Goal: Task Accomplishment & Management: Use online tool/utility

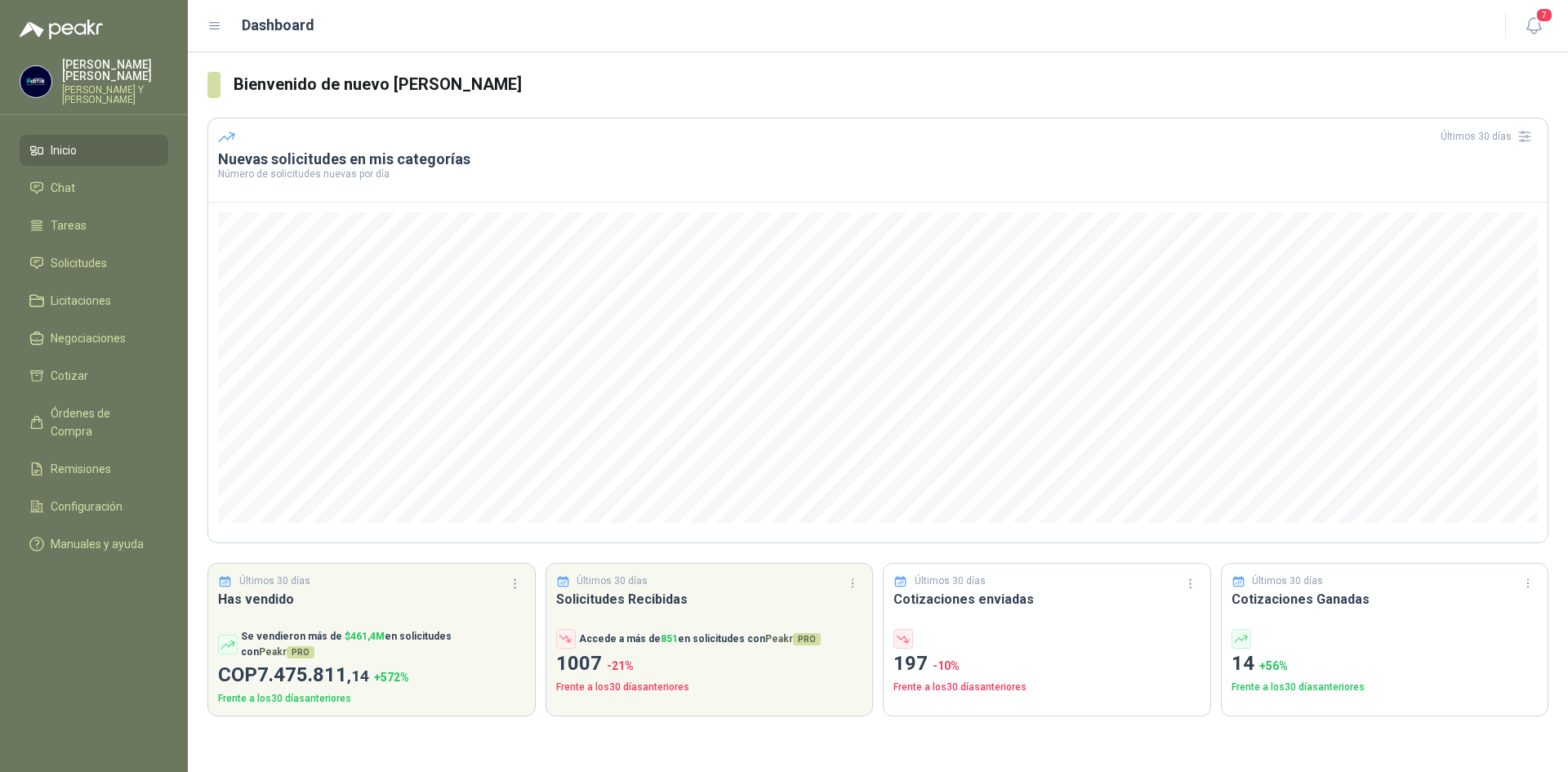
click at [85, 85] on p "[PERSON_NAME] Y [PERSON_NAME]" at bounding box center [115, 95] width 107 height 20
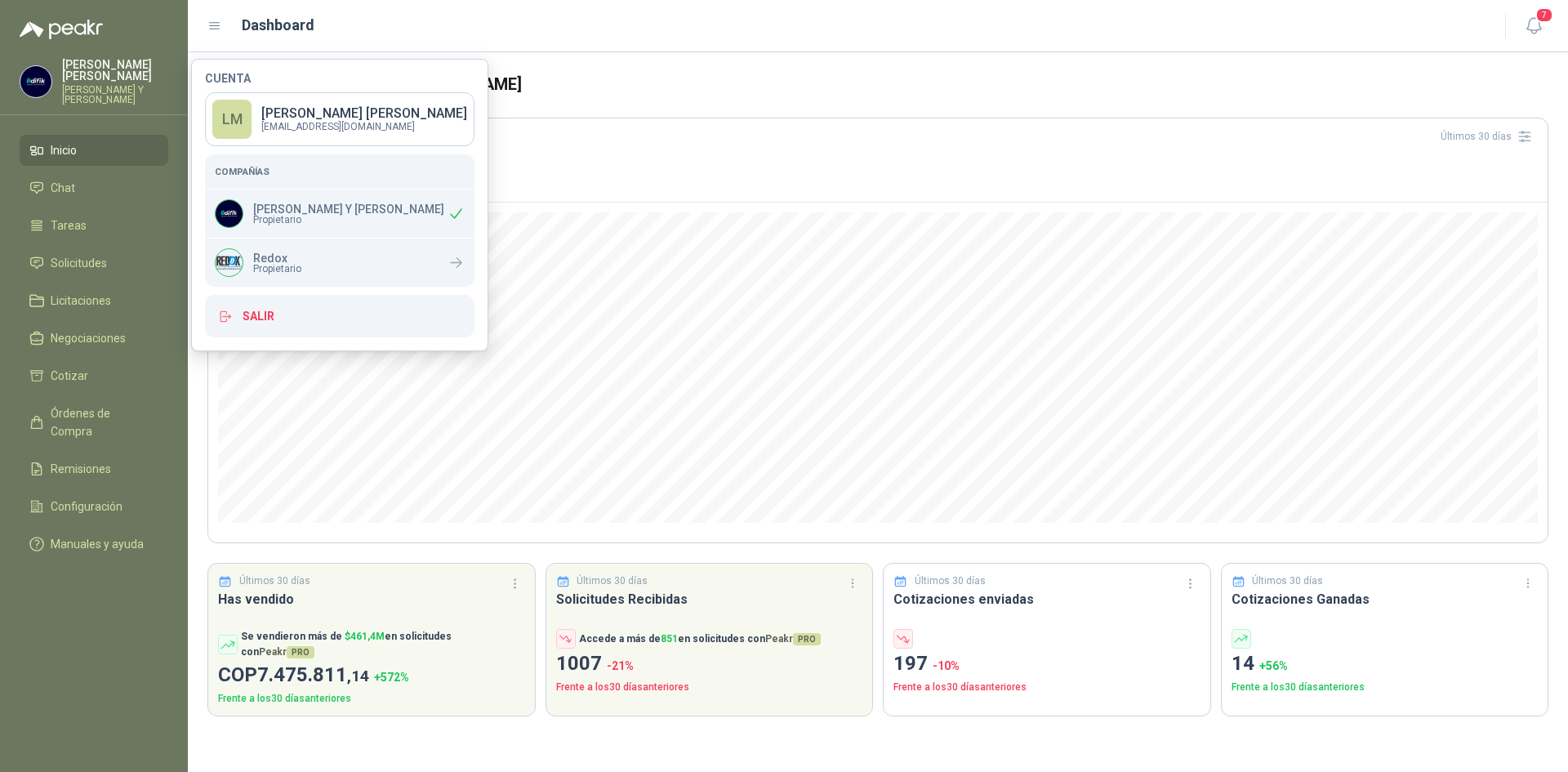
click at [925, 87] on h3 "Bienvenido de nuevo [PERSON_NAME]" at bounding box center [890, 85] width 1315 height 26
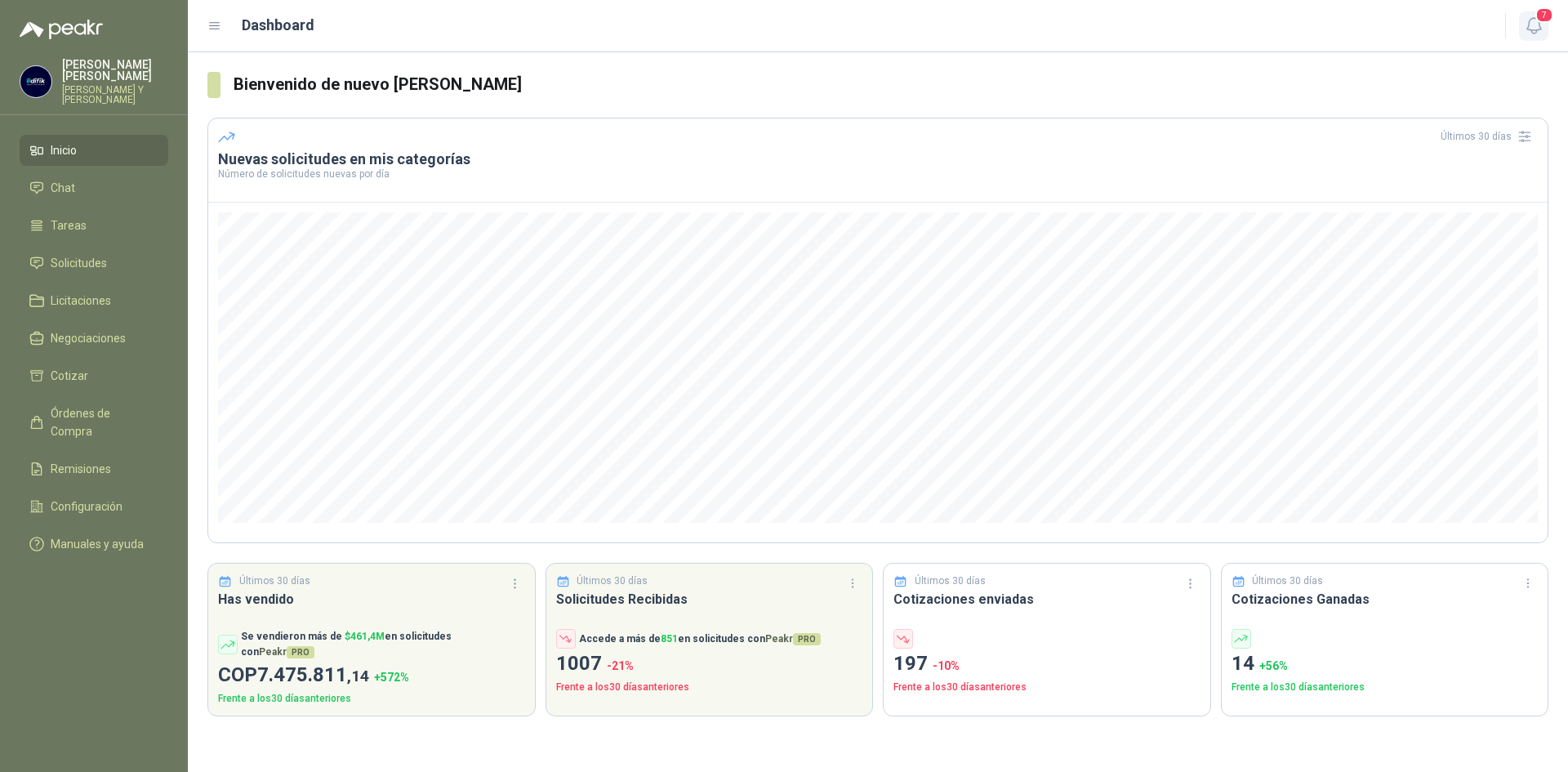
click at [1532, 28] on icon "button" at bounding box center [1533, 26] width 20 height 20
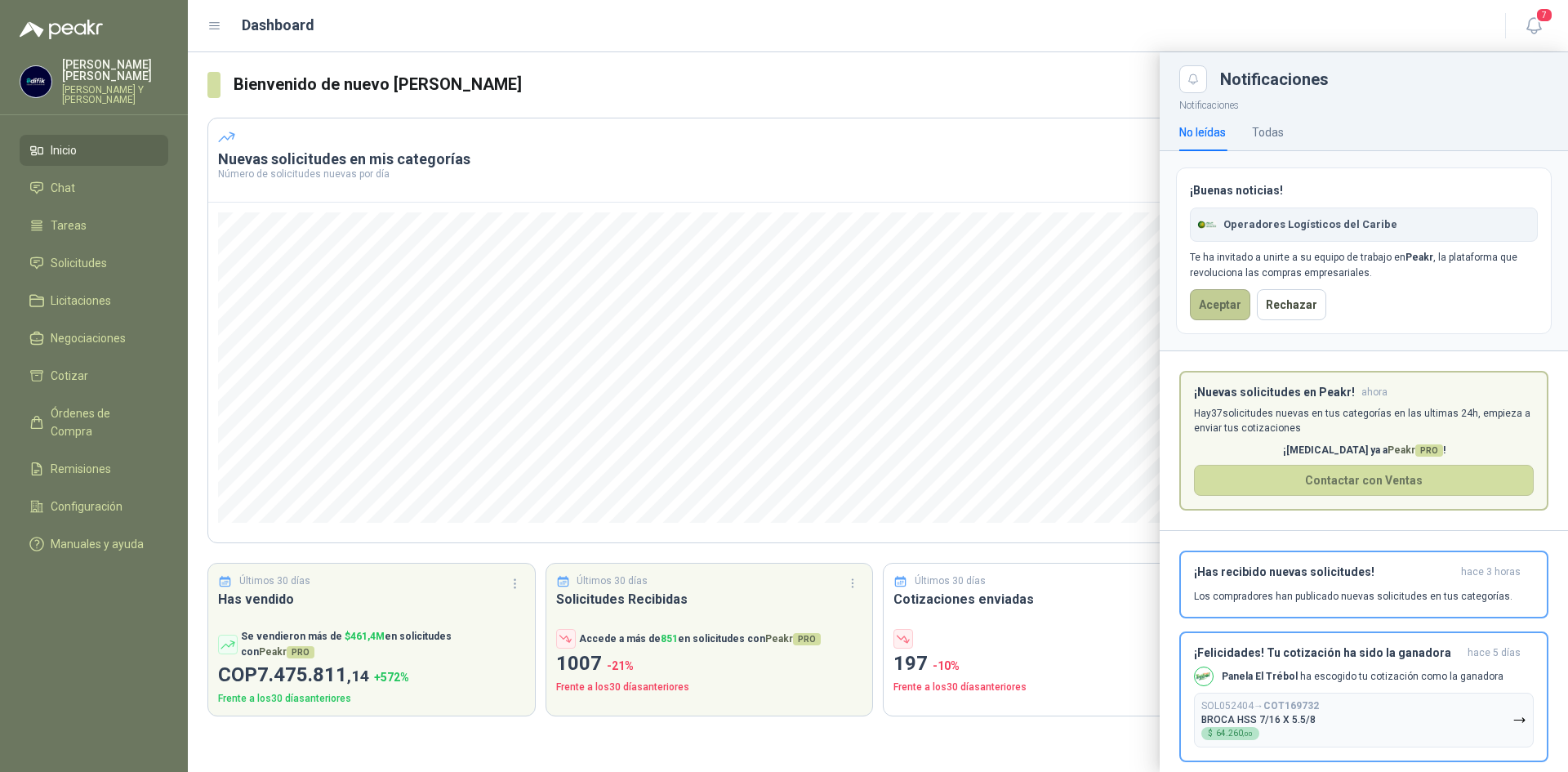
click at [1233, 310] on button "Aceptar" at bounding box center [1220, 304] width 60 height 31
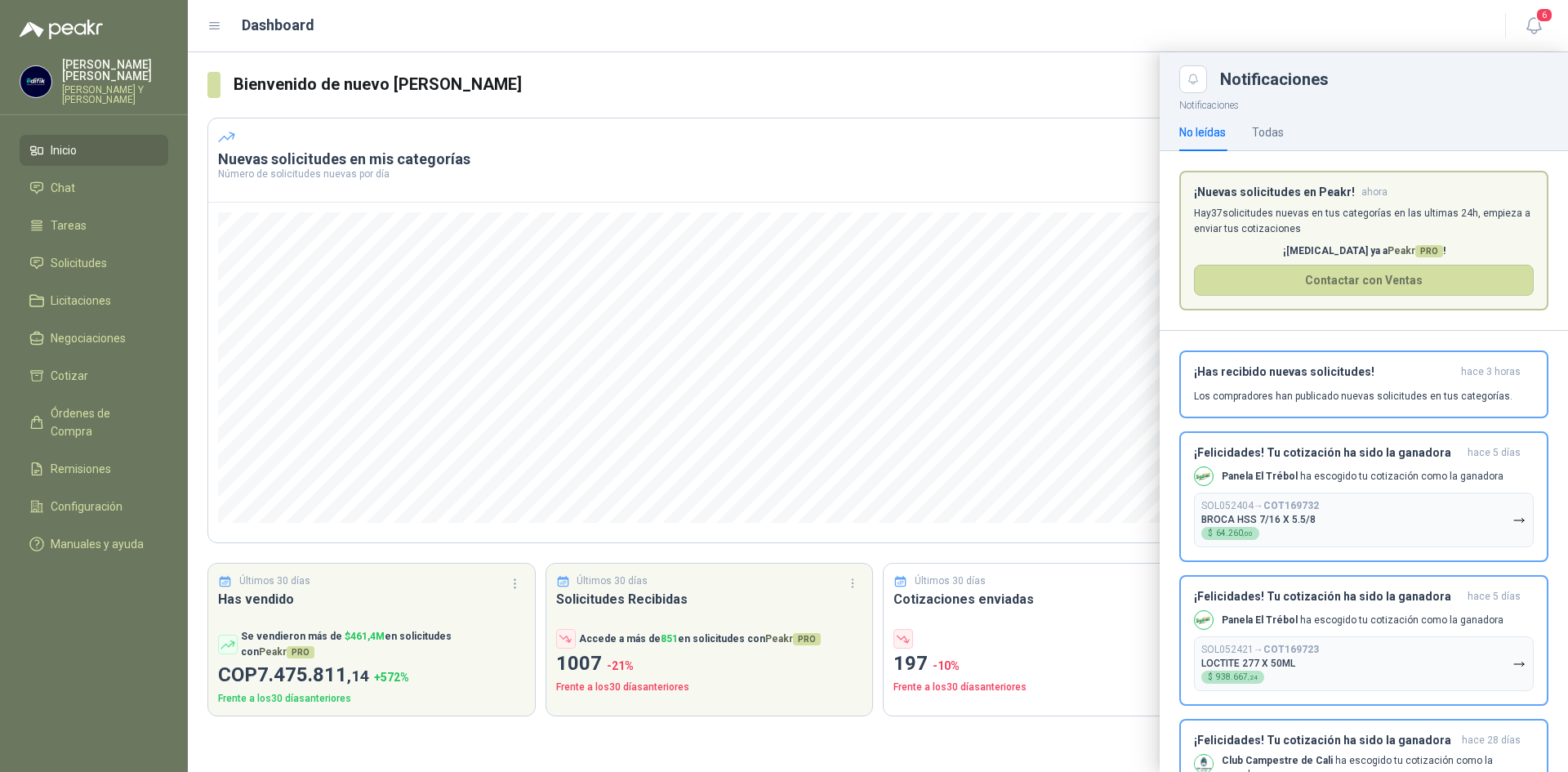
click at [74, 71] on div "[PERSON_NAME] [PERSON_NAME] Y [PERSON_NAME]" at bounding box center [115, 82] width 107 height 46
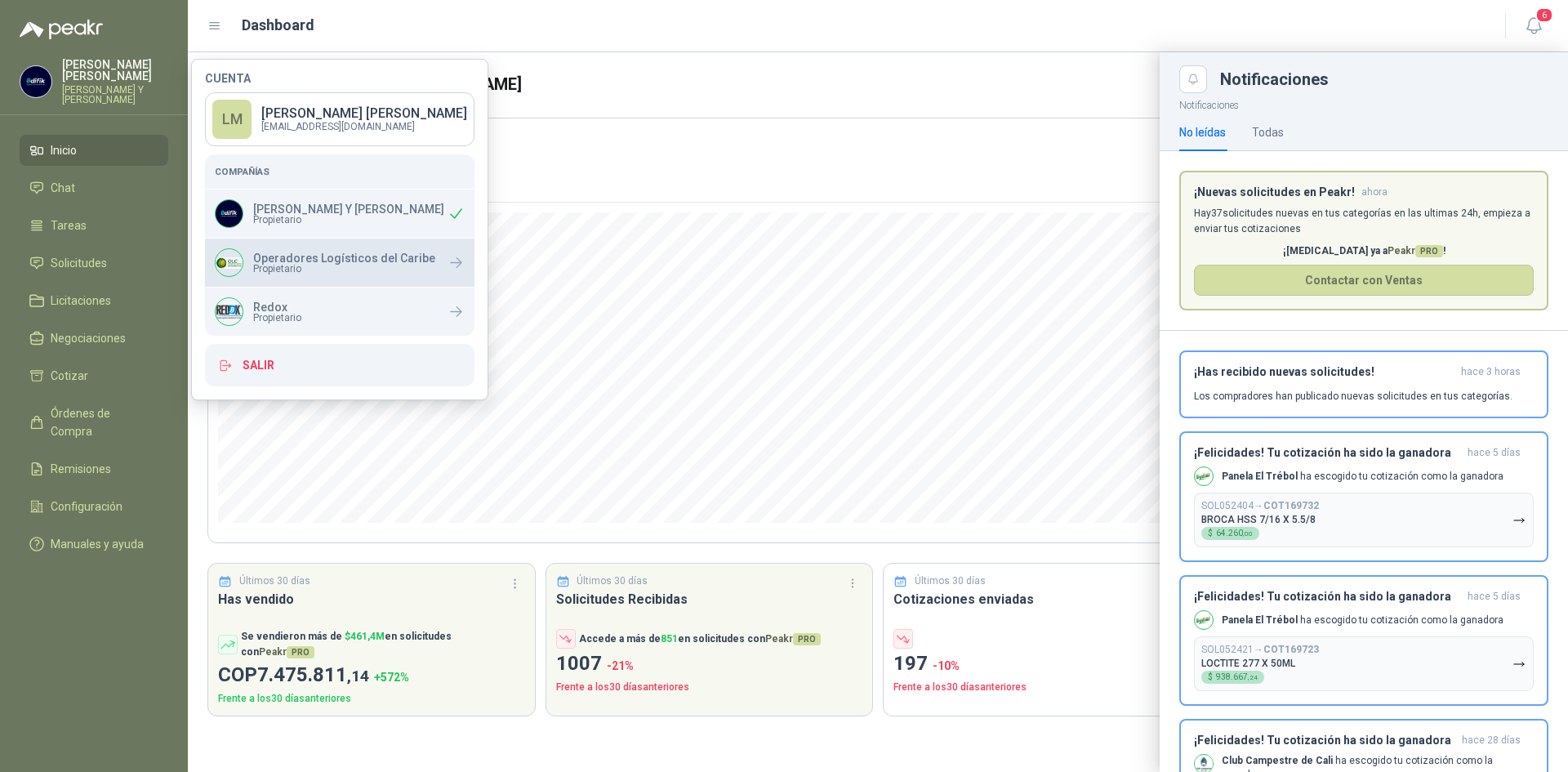
click at [289, 262] on p "Operadores Logísticos del Caribe" at bounding box center [344, 258] width 182 height 12
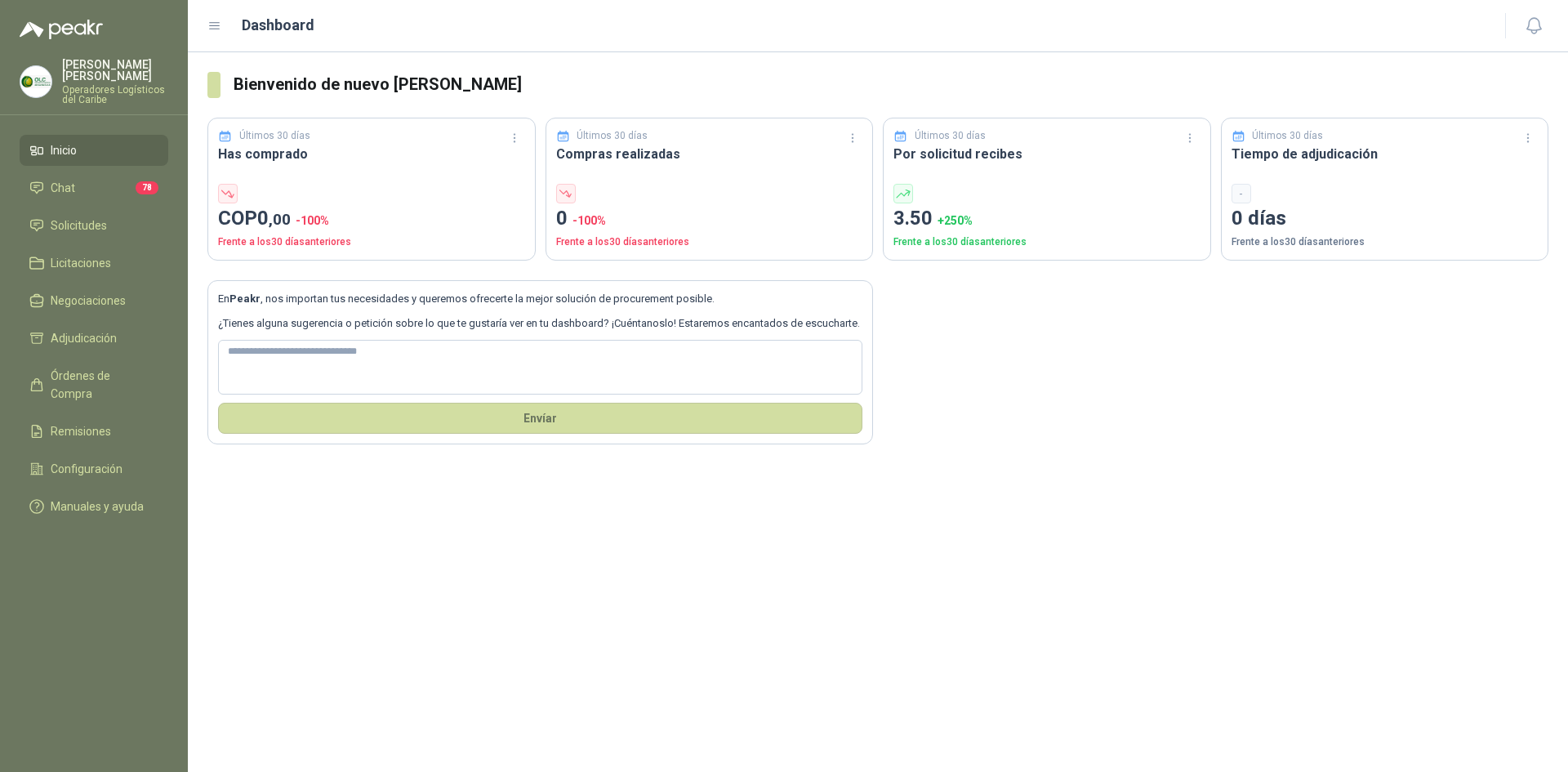
click at [76, 230] on ul "Inicio Chat 78 Solicitudes Licitaciones Negociaciones Adjudicación Órdenes de C…" at bounding box center [94, 332] width 188 height 394
click at [76, 219] on span "Solicitudes" at bounding box center [79, 226] width 56 height 18
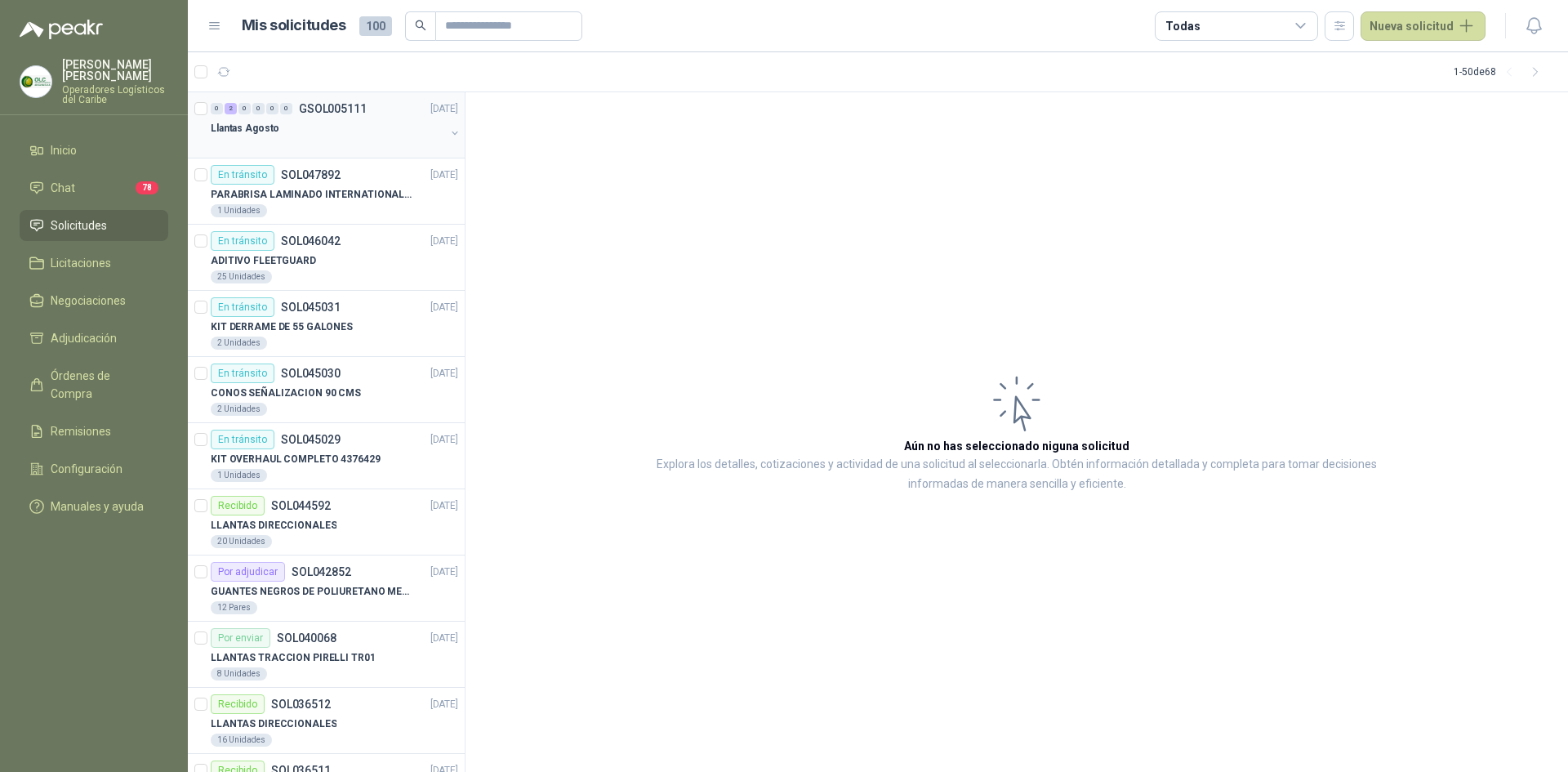
click at [448, 133] on button "button" at bounding box center [455, 133] width 13 height 13
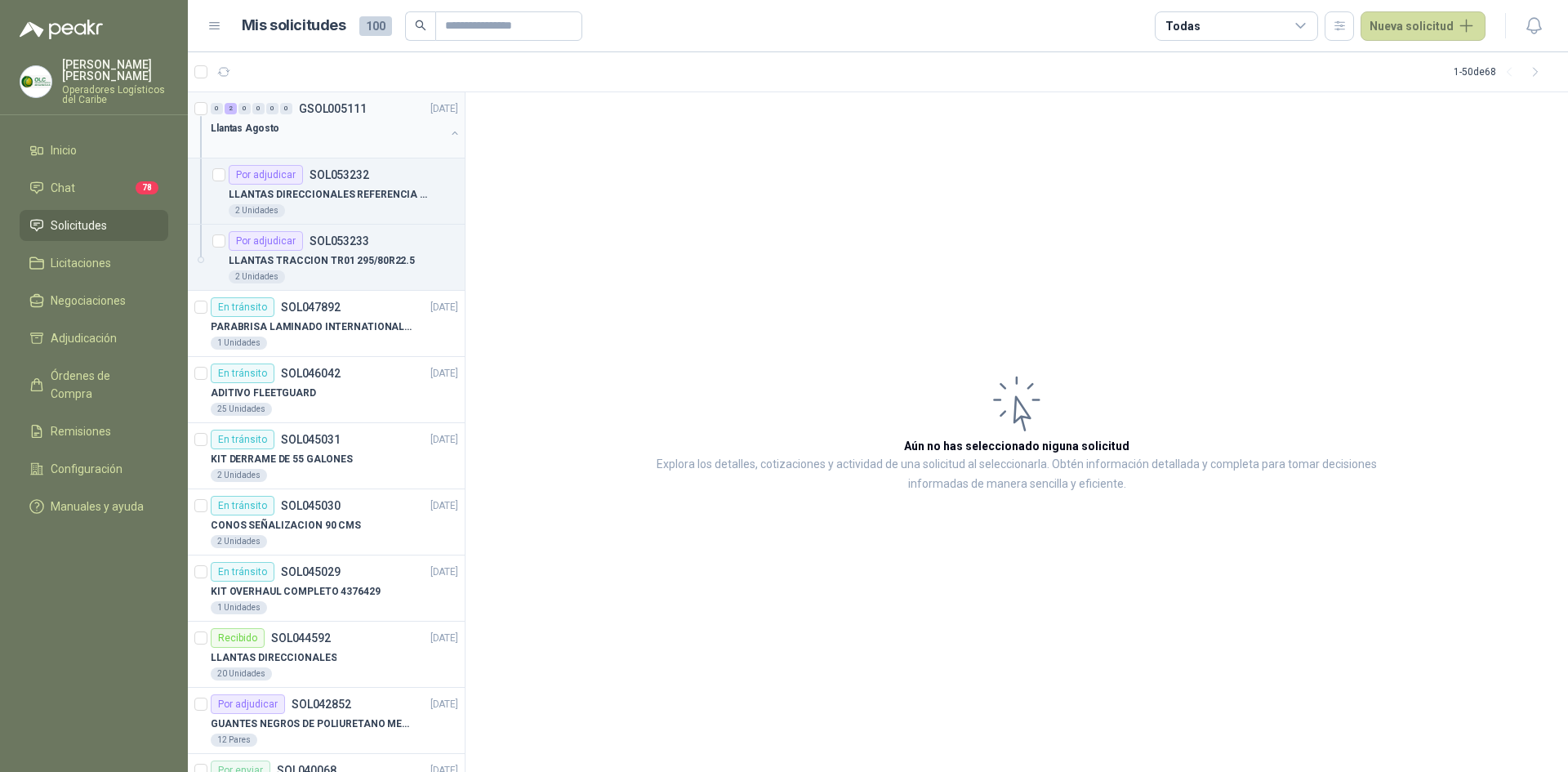
click at [350, 196] on p "LLANTAS DIRECCIONALES REFERENCIA 295/80 R22.5" at bounding box center [330, 194] width 203 height 15
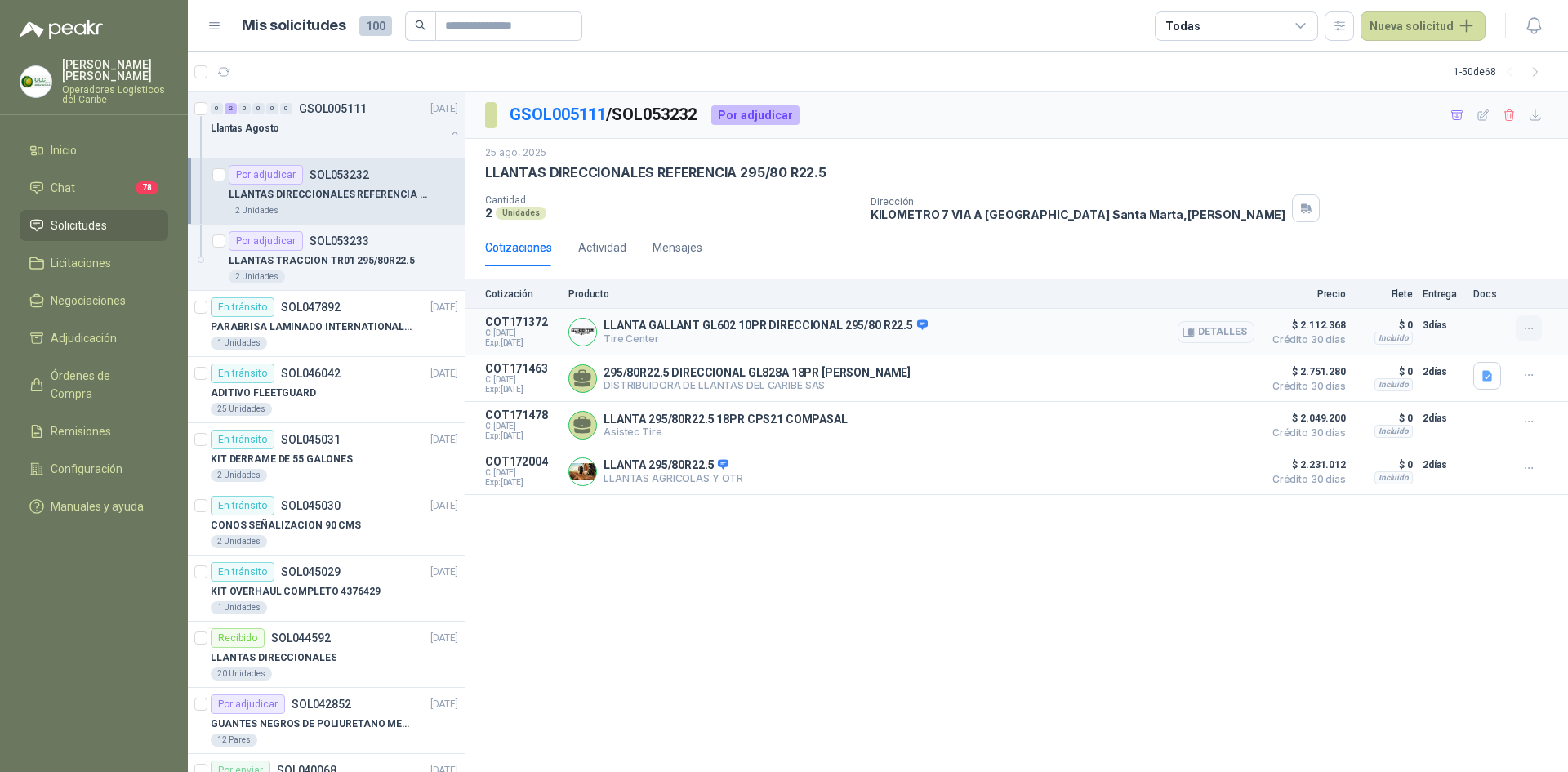
click at [1531, 327] on icon "button" at bounding box center [1529, 328] width 14 height 14
click at [1471, 261] on button "Añadir" at bounding box center [1495, 262] width 130 height 26
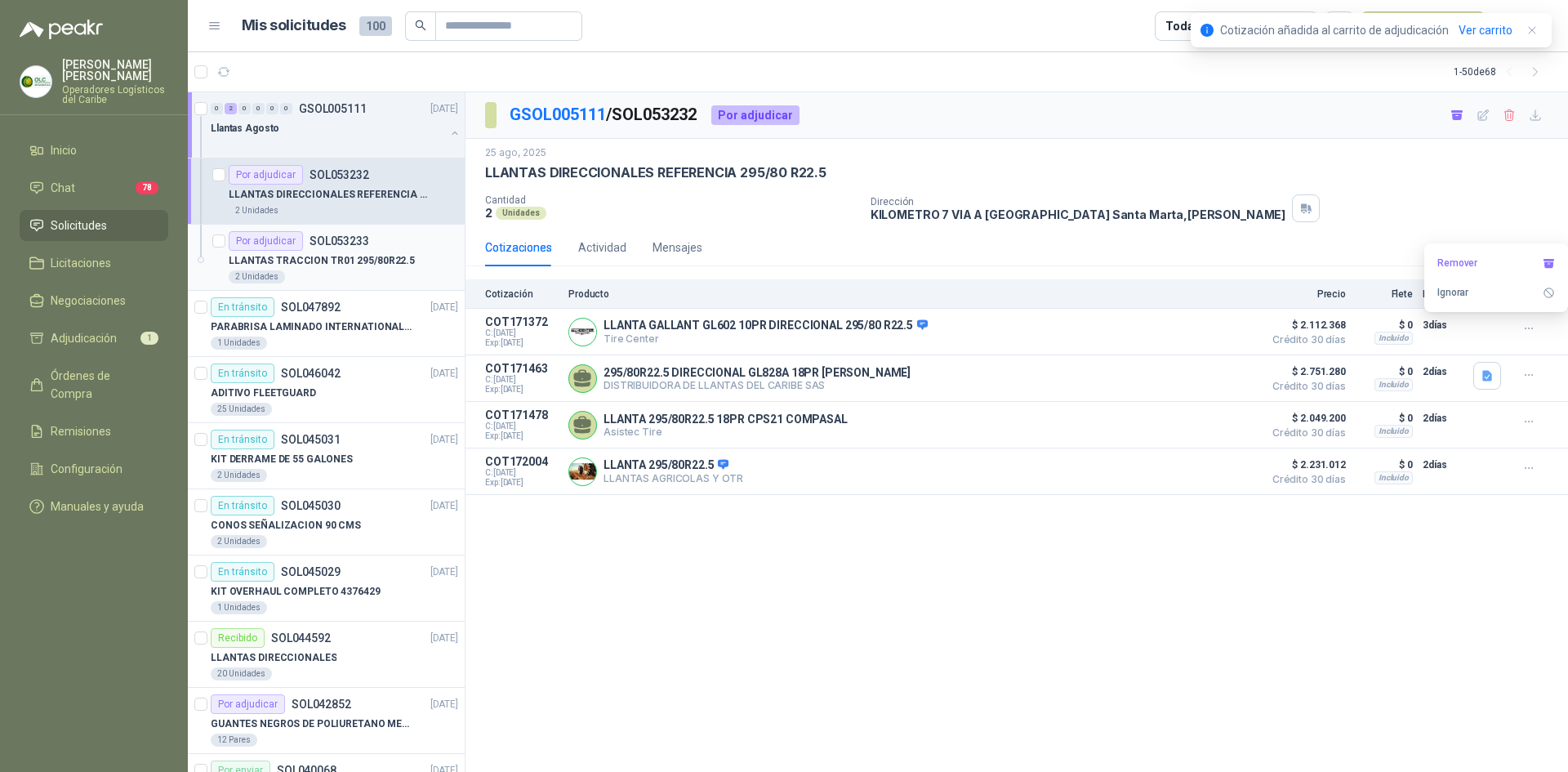
click at [382, 262] on p "LLANTAS TRACCION TR01 295/80R22.5" at bounding box center [322, 261] width 186 height 15
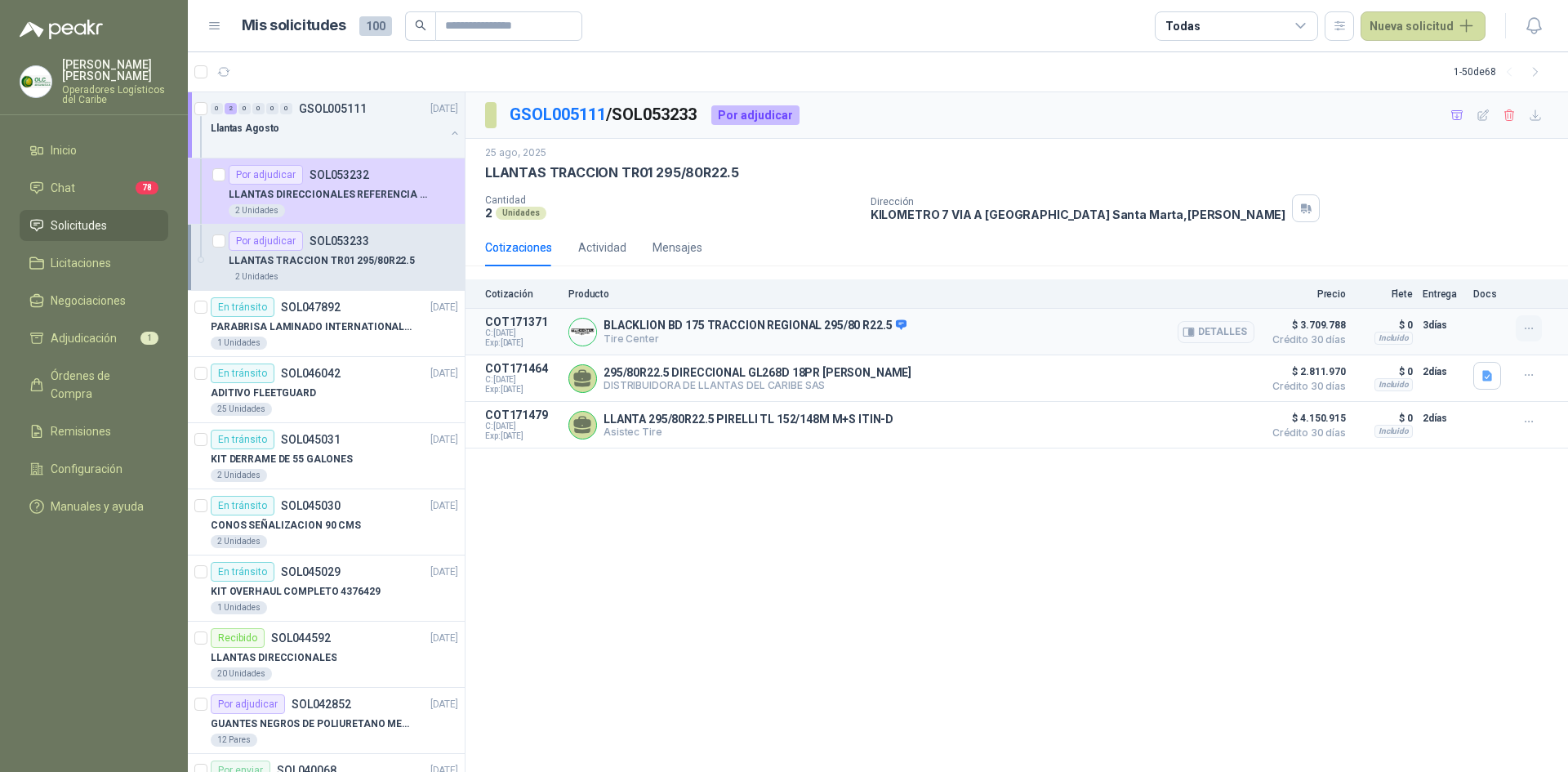
click at [1521, 334] on button "button" at bounding box center [1529, 328] width 26 height 26
click at [1445, 262] on button "Añadir" at bounding box center [1495, 262] width 130 height 26
click at [96, 329] on span "Adjudicación" at bounding box center [84, 338] width 67 height 18
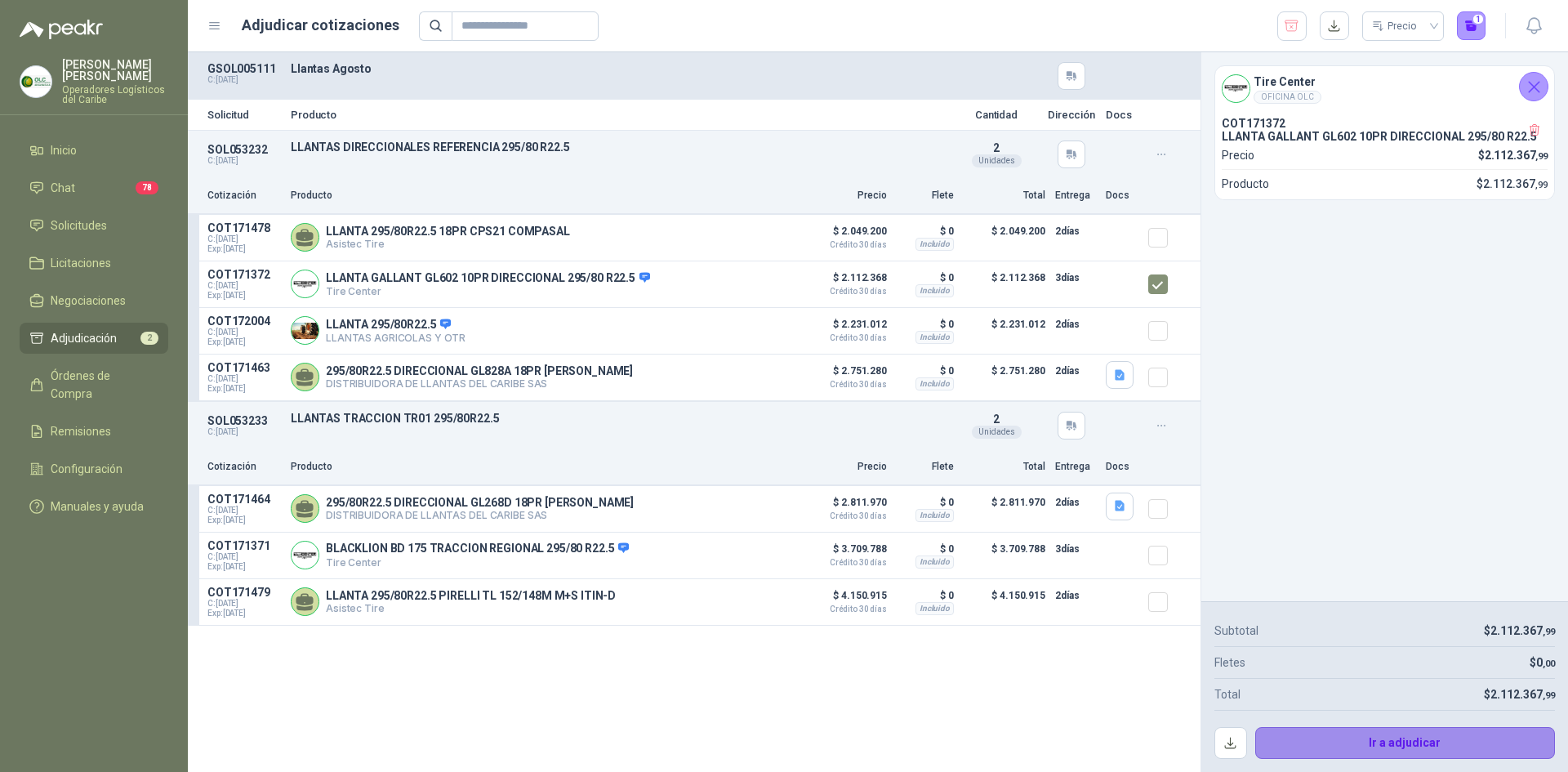
click at [1357, 746] on button "Ir a adjudicar" at bounding box center [1406, 744] width 301 height 33
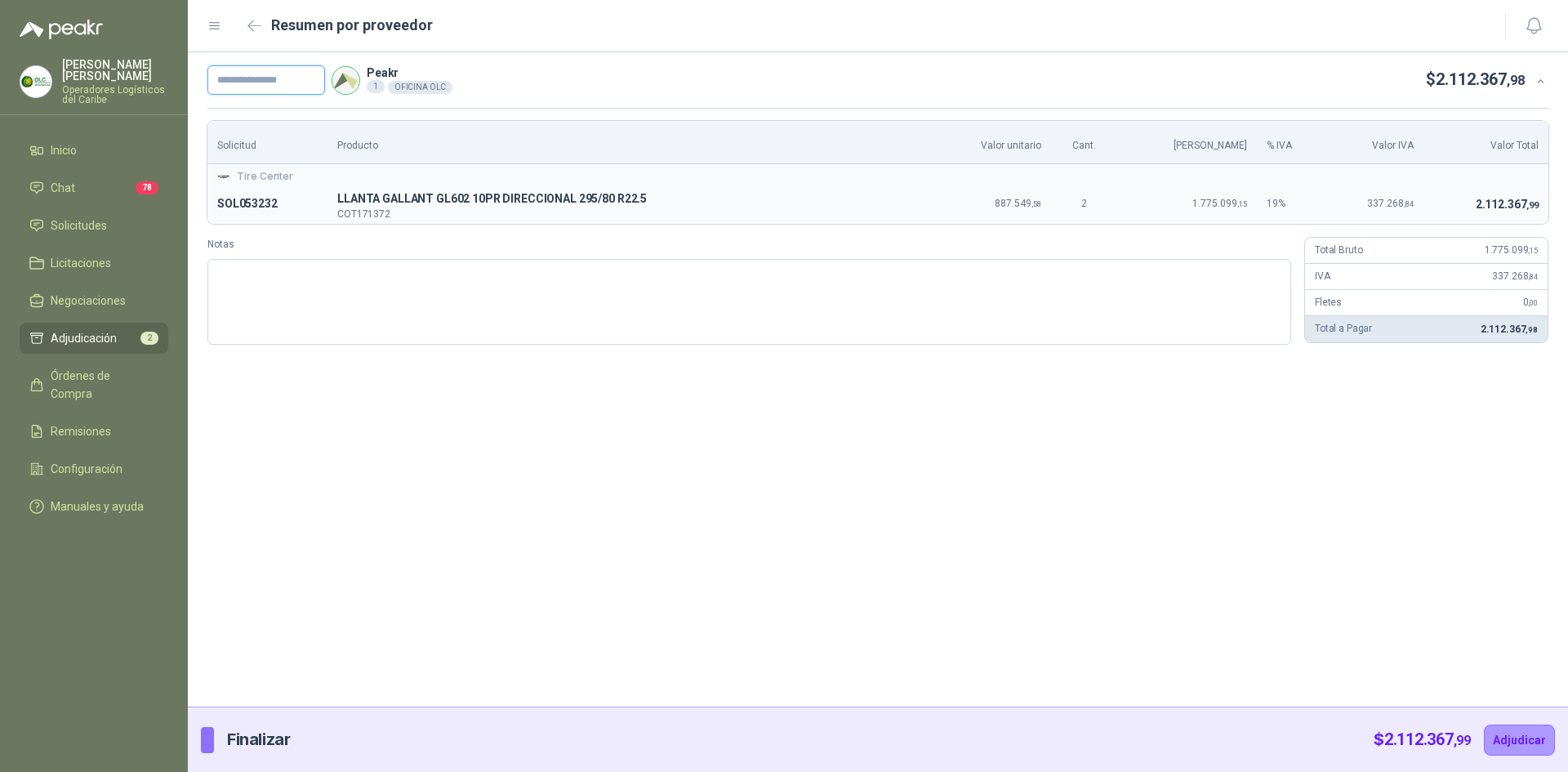
click at [294, 75] on input "text" at bounding box center [266, 80] width 118 height 29
type input "*********"
click at [1516, 747] on button "Adjudicar" at bounding box center [1520, 740] width 71 height 31
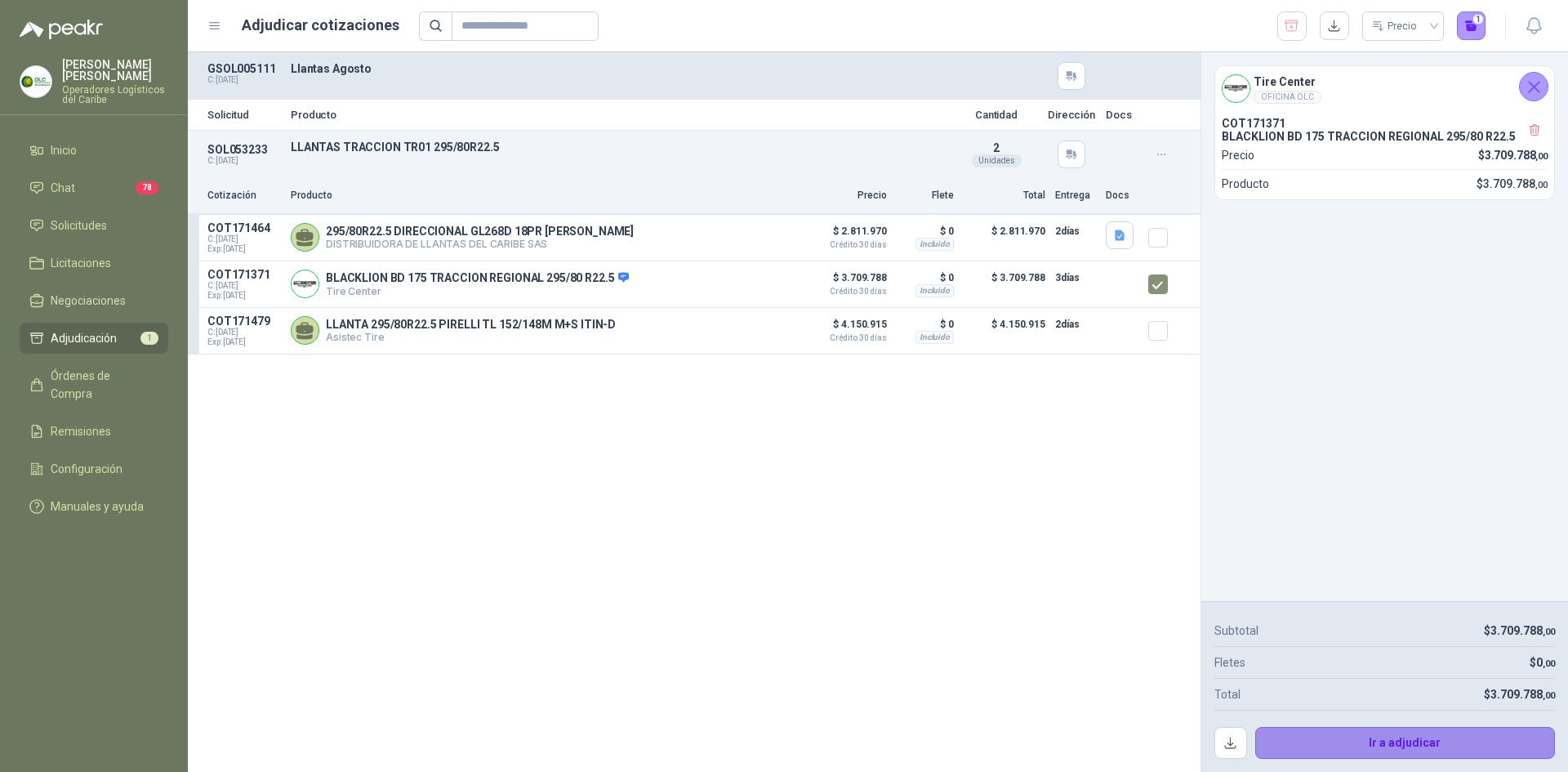
click at [1356, 738] on button "Ir a adjudicar" at bounding box center [1406, 744] width 301 height 33
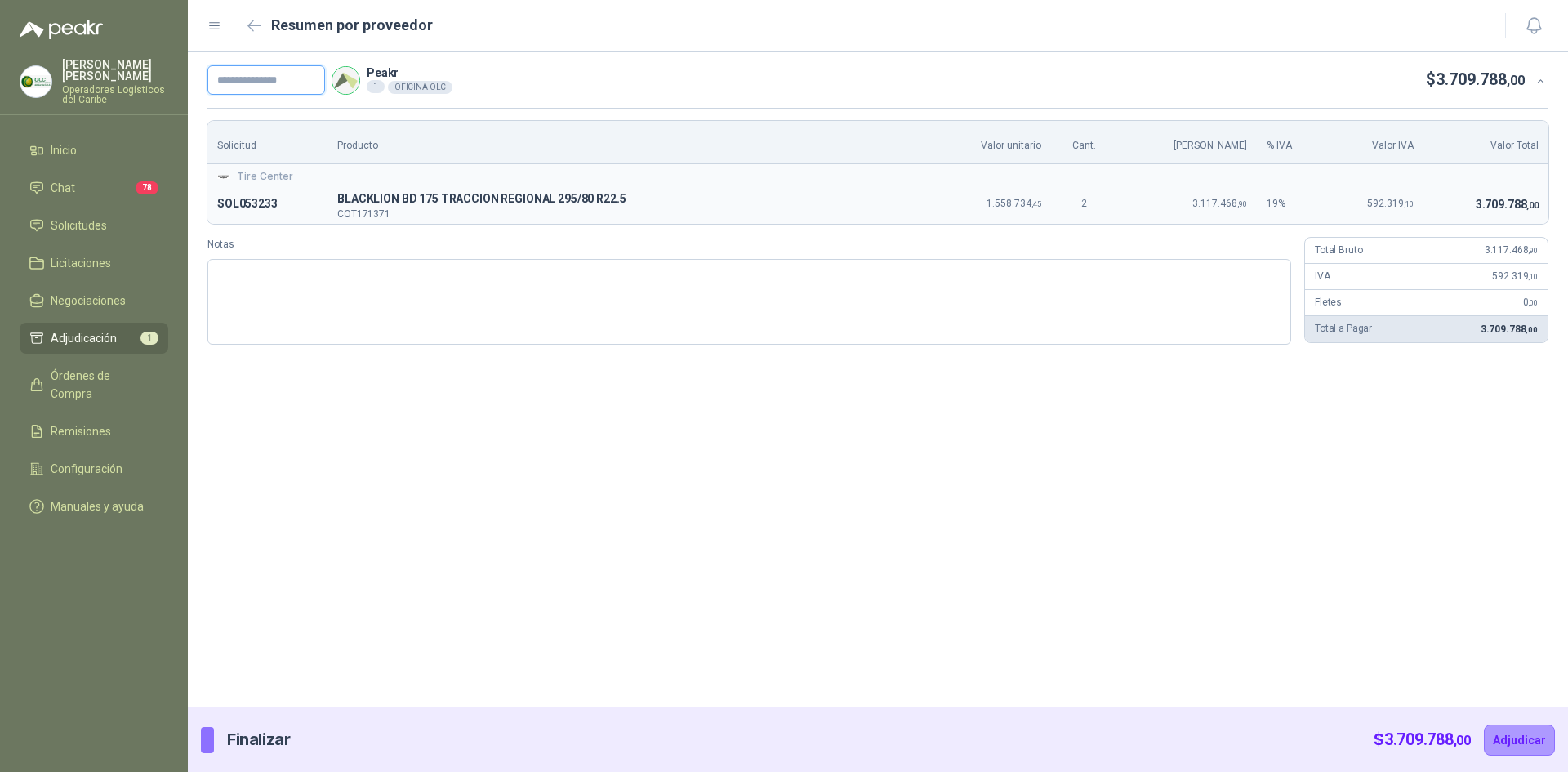
click at [285, 85] on input "text" at bounding box center [266, 80] width 118 height 29
type input "*********"
click at [1501, 727] on button "Adjudicar" at bounding box center [1520, 740] width 71 height 31
